Goal: Information Seeking & Learning: Learn about a topic

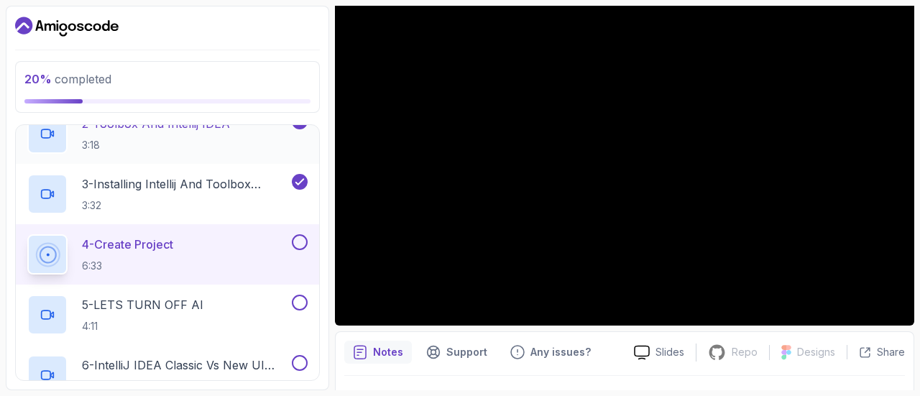
scroll to position [224, 0]
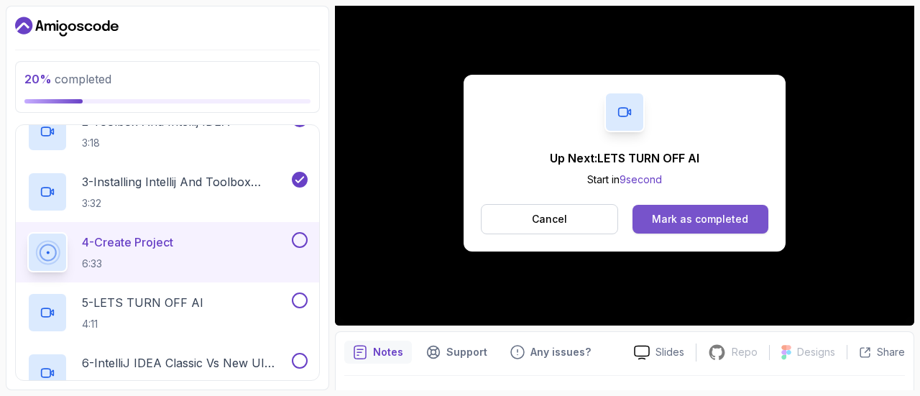
click at [658, 216] on div "Mark as completed" at bounding box center [700, 219] width 96 height 14
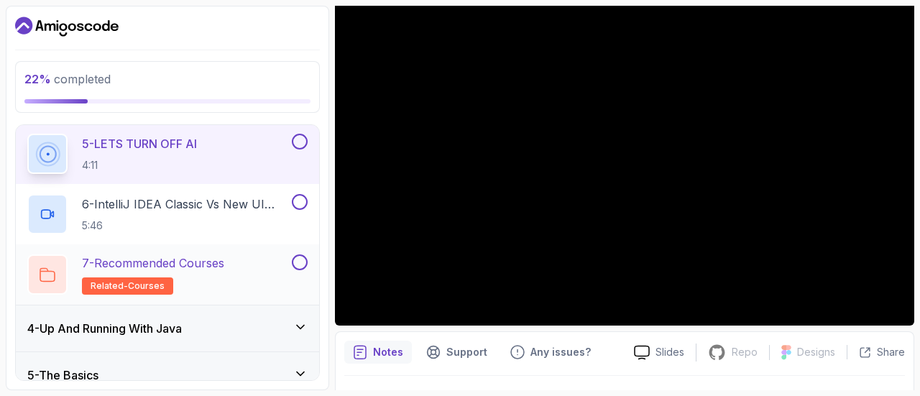
scroll to position [385, 0]
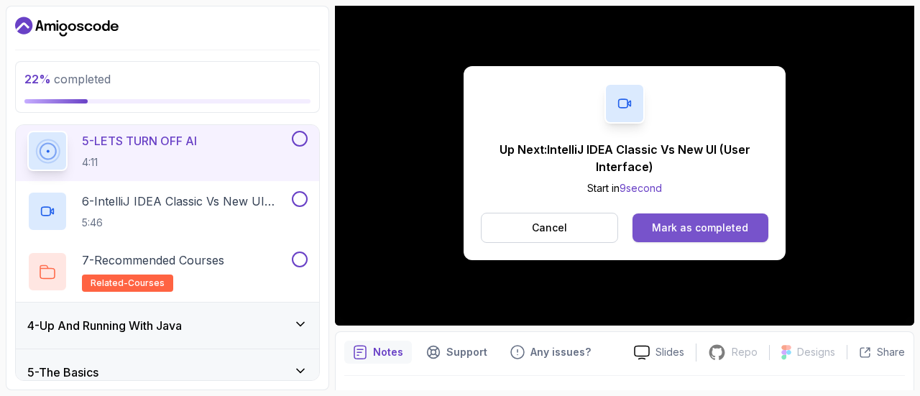
click at [678, 225] on div "Mark as completed" at bounding box center [700, 228] width 96 height 14
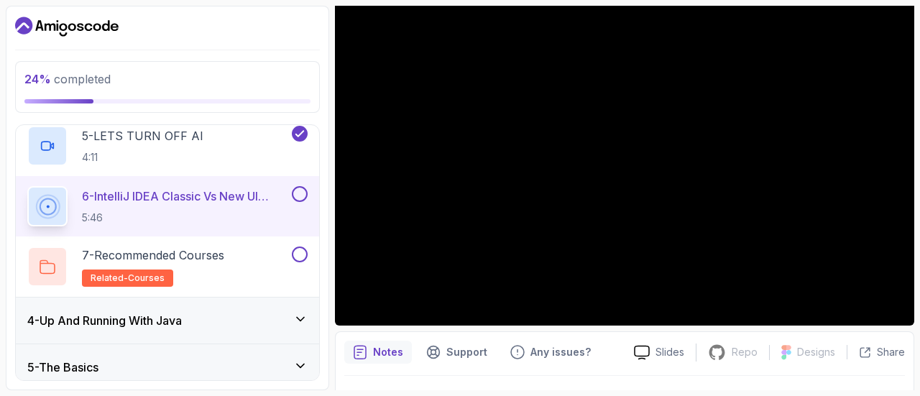
scroll to position [390, 0]
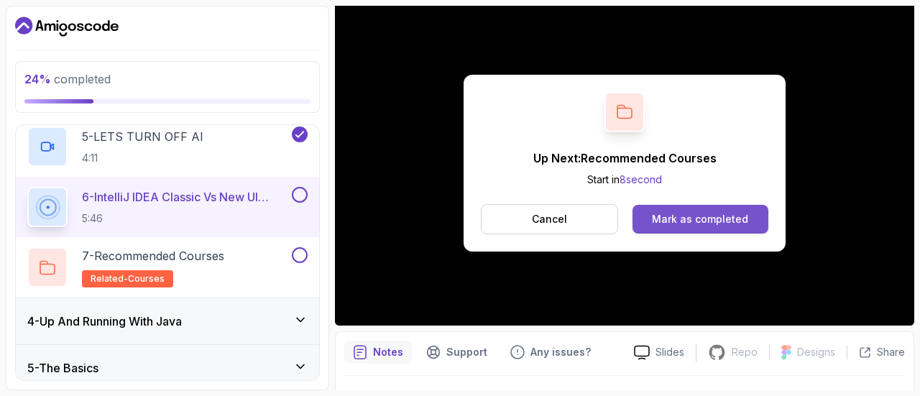
click at [684, 226] on button "Mark as completed" at bounding box center [701, 219] width 136 height 29
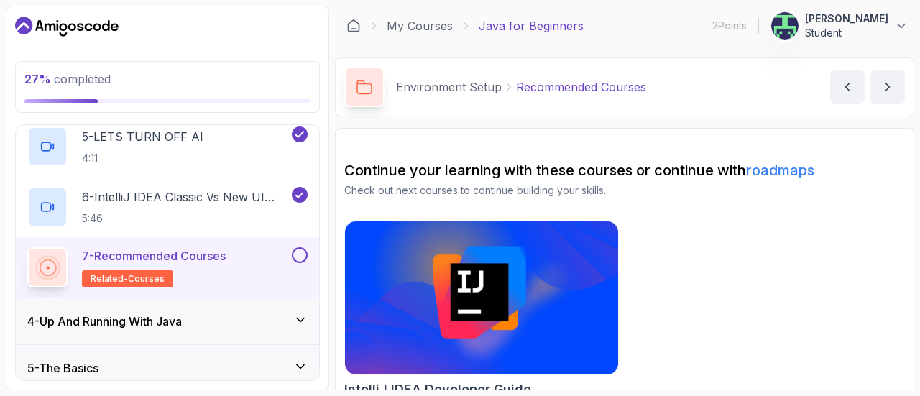
scroll to position [22, 0]
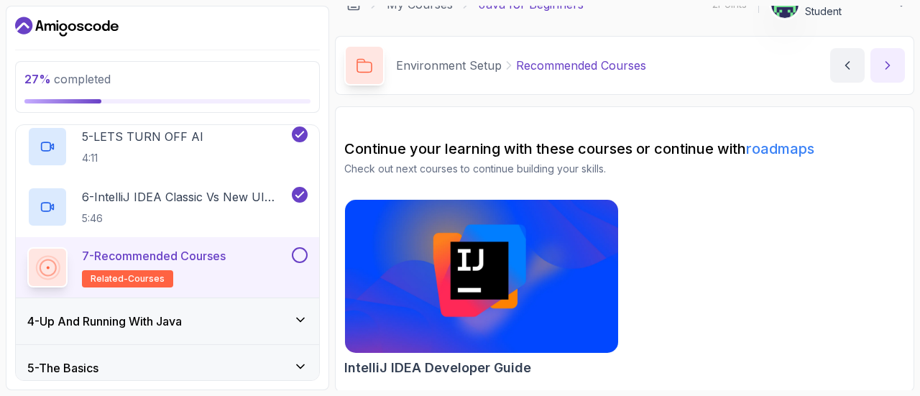
click at [897, 67] on button "next content" at bounding box center [888, 65] width 35 height 35
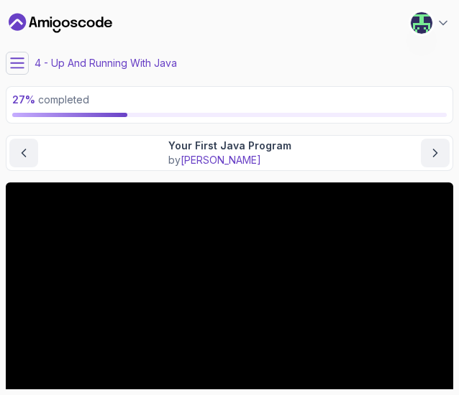
click at [13, 63] on icon at bounding box center [17, 62] width 13 height 9
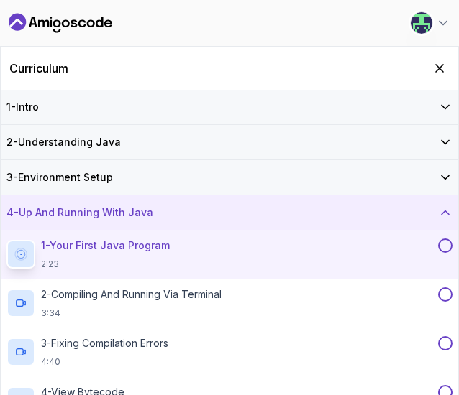
click at [98, 167] on div "3 - Environment Setup" at bounding box center [229, 177] width 457 height 35
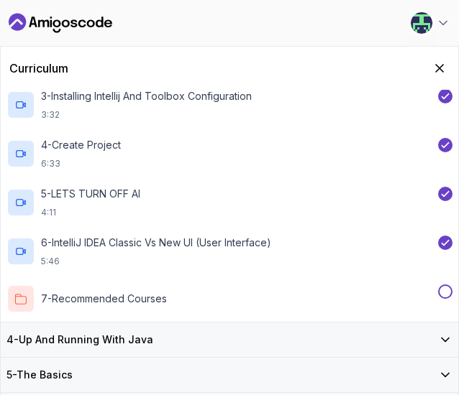
scroll to position [213, 0]
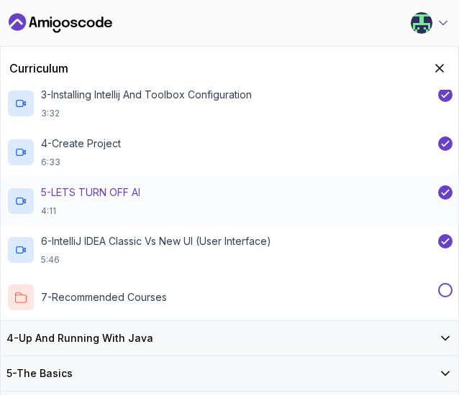
click at [105, 193] on p "5 - LETS TURN OFF AI" at bounding box center [90, 192] width 99 height 14
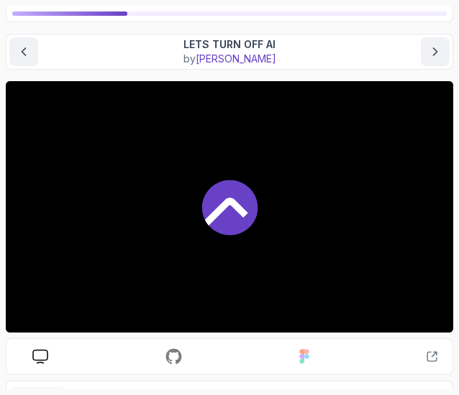
scroll to position [109, 0]
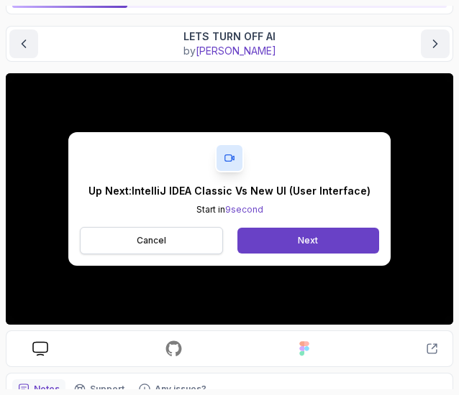
click at [170, 243] on button "Cancel" at bounding box center [151, 240] width 143 height 27
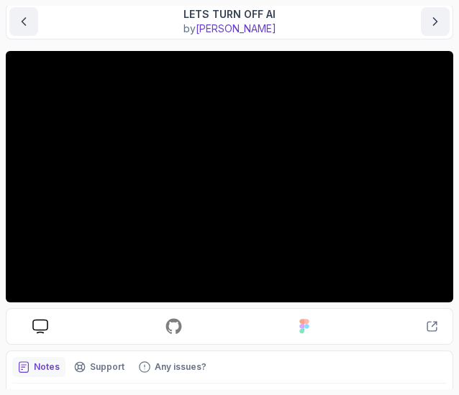
scroll to position [132, 0]
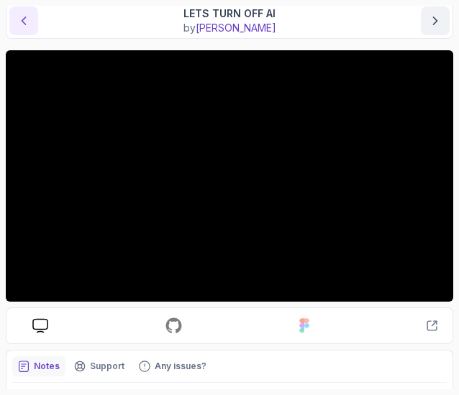
click at [19, 24] on icon "previous content" at bounding box center [24, 21] width 14 height 14
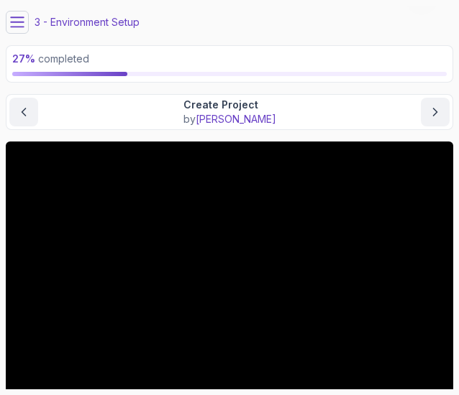
scroll to position [35, 0]
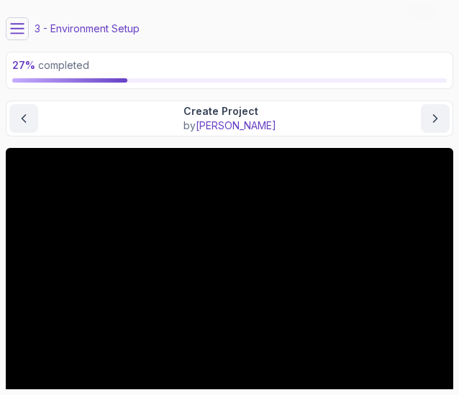
click at [14, 28] on icon at bounding box center [17, 28] width 13 height 9
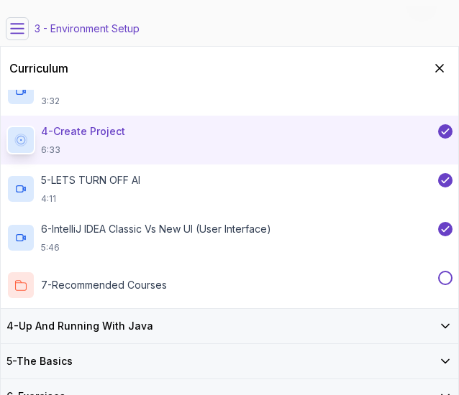
scroll to position [232, 0]
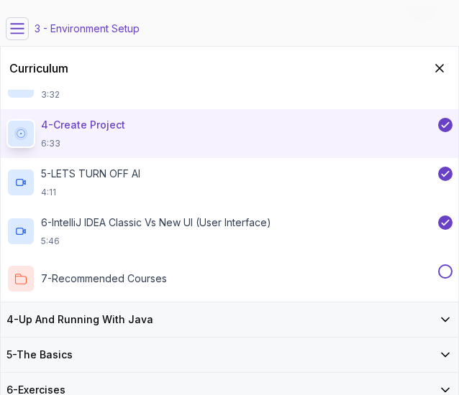
click at [104, 317] on h3 "4 - Up And Running With Java" at bounding box center [79, 320] width 147 height 14
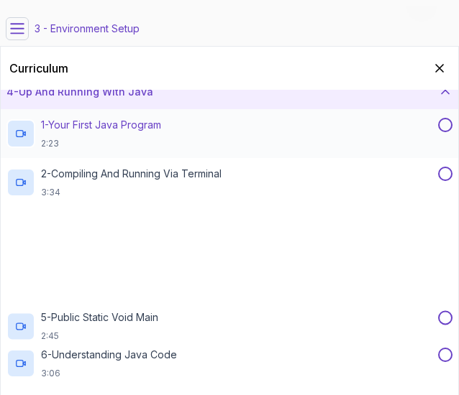
scroll to position [123, 0]
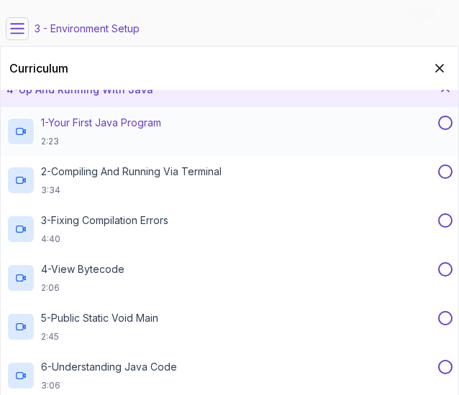
click at [104, 116] on p "1 - Your First Java Program" at bounding box center [101, 123] width 120 height 14
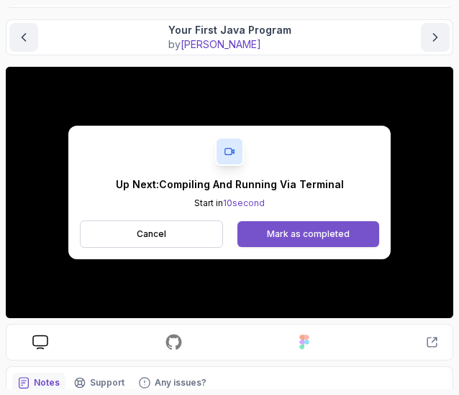
scroll to position [115, 0]
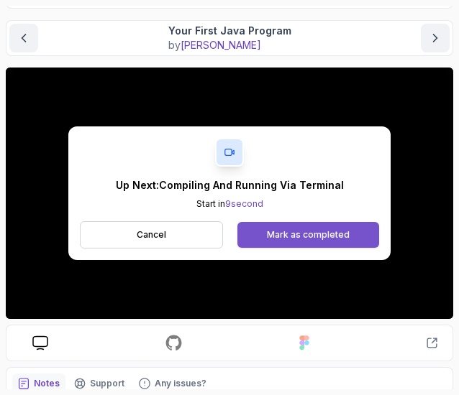
click at [290, 229] on div "Mark as completed" at bounding box center [308, 235] width 83 height 12
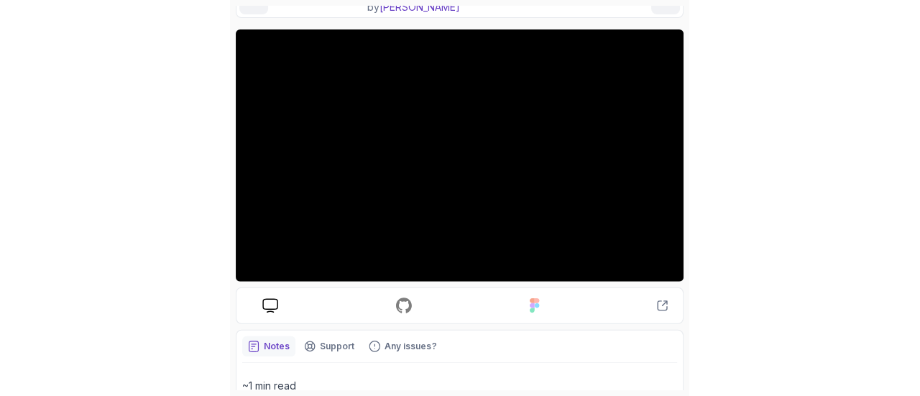
scroll to position [154, 0]
